Goal: Task Accomplishment & Management: Complete application form

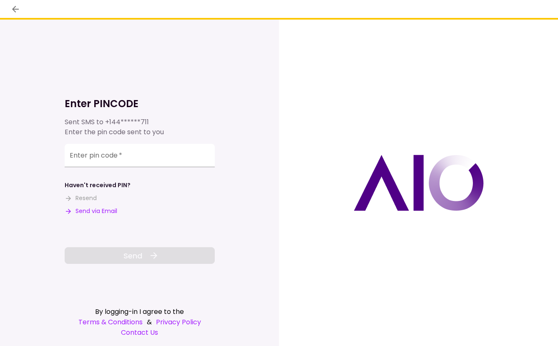
click at [437, 176] on img at bounding box center [419, 183] width 130 height 56
click at [128, 156] on input "Enter pin code   *" at bounding box center [140, 155] width 150 height 23
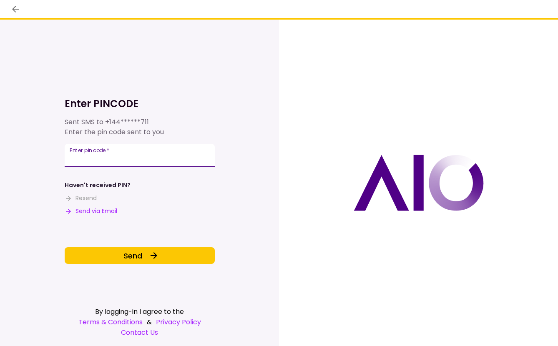
type input "******"
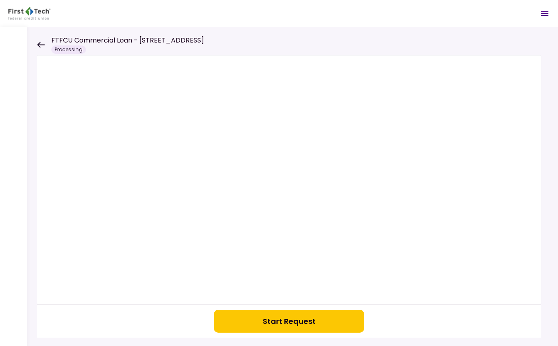
click at [40, 47] on icon at bounding box center [41, 45] width 8 height 6
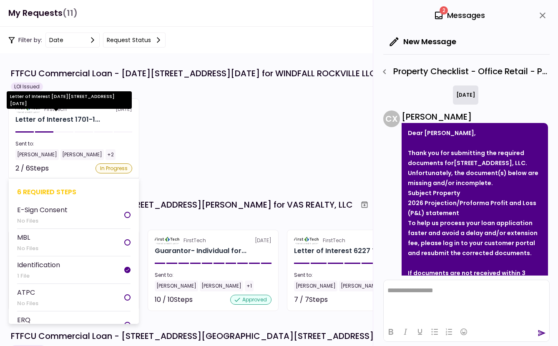
scroll to position [111, 0]
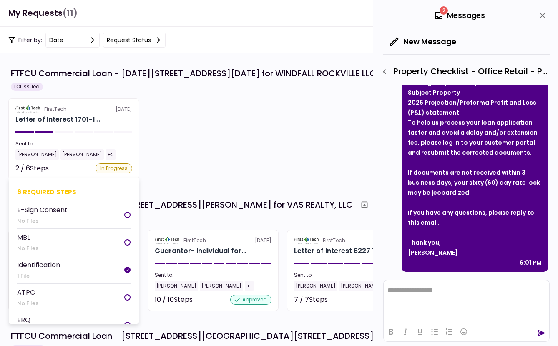
click at [84, 125] on section "FirstTech [DATE] Letter of Interest 1701-1... Sent to: [PERSON_NAME] [PERSON_NA…" at bounding box center [73, 138] width 131 height 81
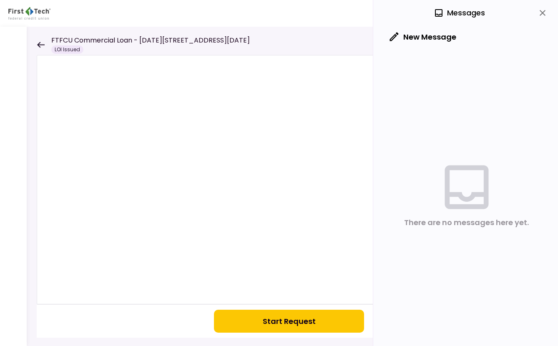
click at [545, 10] on icon "close" at bounding box center [543, 13] width 10 height 10
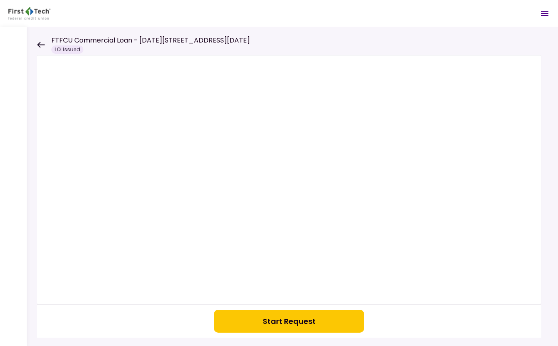
click at [302, 316] on button "Start Request" at bounding box center [289, 321] width 150 height 23
click at [43, 42] on icon at bounding box center [41, 45] width 8 height 6
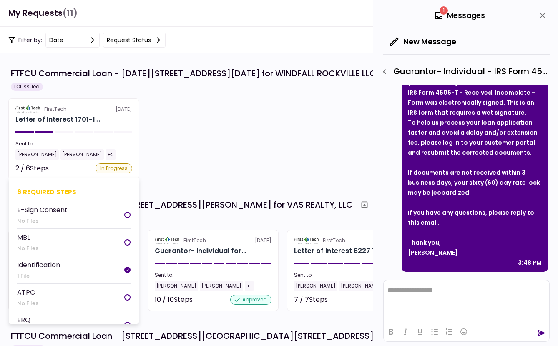
click at [53, 190] on div "6 required steps" at bounding box center [73, 192] width 113 height 10
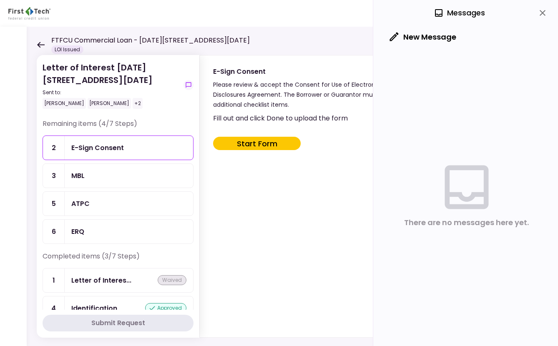
click at [132, 173] on div "MBL" at bounding box center [128, 176] width 115 height 10
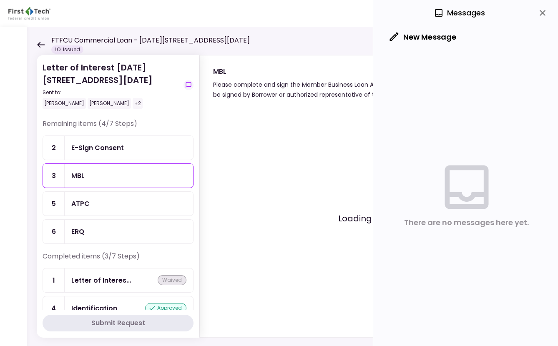
click at [542, 13] on icon "close" at bounding box center [543, 13] width 10 height 10
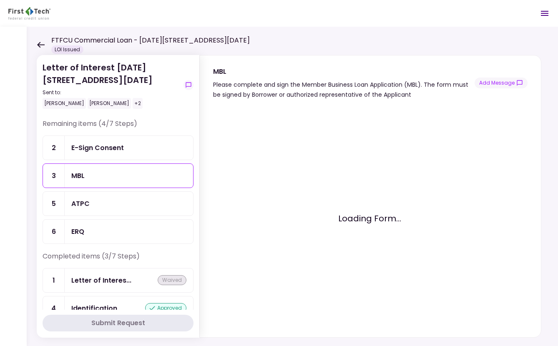
click at [115, 207] on div "ATPC" at bounding box center [128, 203] width 115 height 10
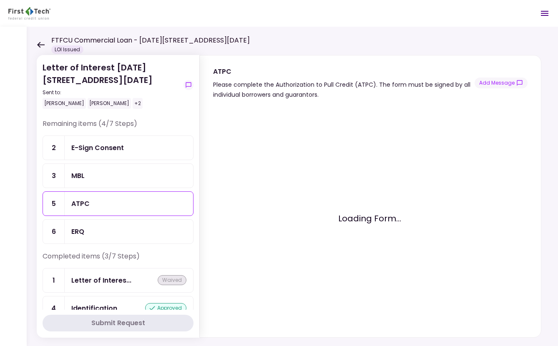
click at [117, 225] on div "ERQ" at bounding box center [129, 232] width 128 height 24
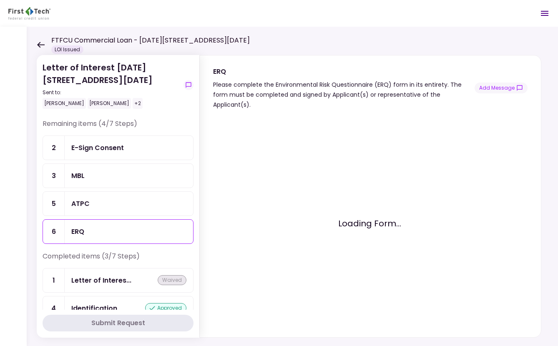
click at [122, 153] on div "E-Sign Consent" at bounding box center [97, 148] width 53 height 10
